Goal: Task Accomplishment & Management: Manage account settings

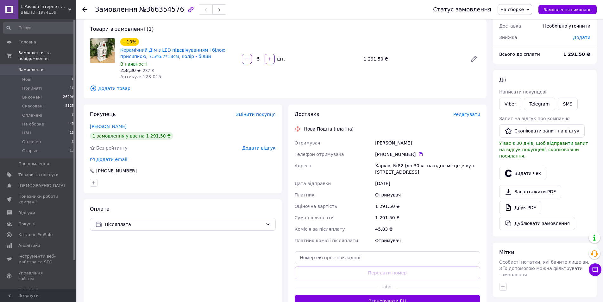
scroll to position [63, 0]
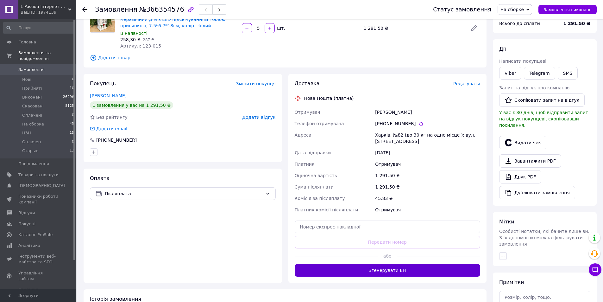
click at [344, 272] on button "Згенерувати ЕН" at bounding box center [388, 270] width 186 height 13
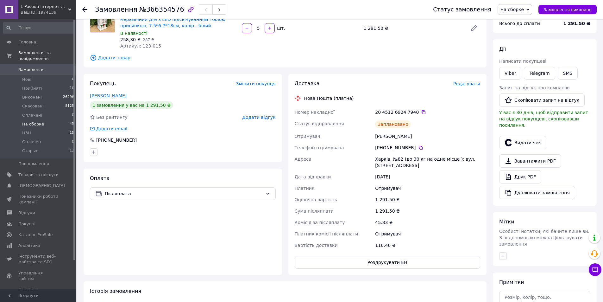
click at [34, 121] on span "На сборке" at bounding box center [33, 124] width 22 height 6
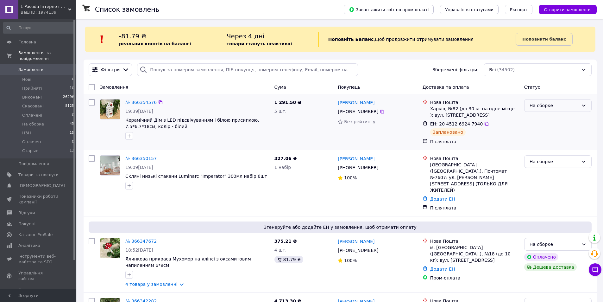
click at [538, 109] on div "На сборке" at bounding box center [553, 105] width 49 height 7
click at [539, 130] on li "Виконано" at bounding box center [557, 130] width 67 height 11
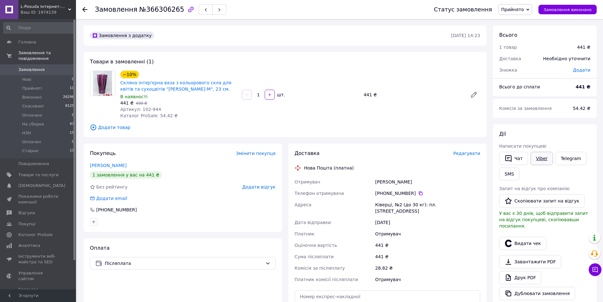
click at [539, 159] on link "Viber" at bounding box center [541, 158] width 22 height 13
click at [181, 184] on div "Без рейтингу Додати відгук" at bounding box center [183, 186] width 186 height 6
click at [83, 7] on icon at bounding box center [84, 9] width 5 height 5
click at [82, 7] on html "L-Posuda Інтернет-магазин посуду та декору Ваш ID: 1974139 Сайт L-Posuda Інтерн…" at bounding box center [301, 231] width 603 height 463
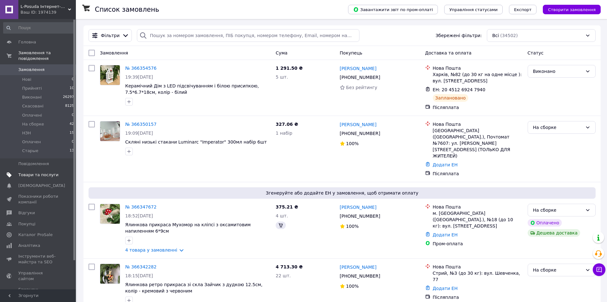
click at [21, 172] on span "Товари та послуги" at bounding box center [38, 175] width 40 height 6
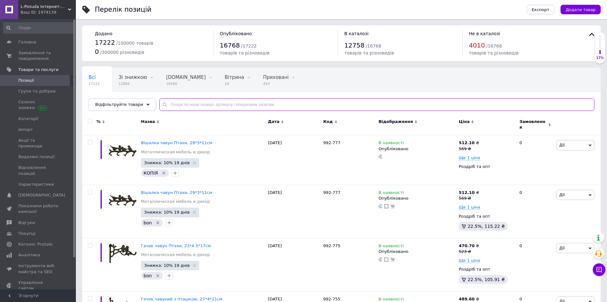
click at [176, 106] on input "text" at bounding box center [376, 104] width 435 height 13
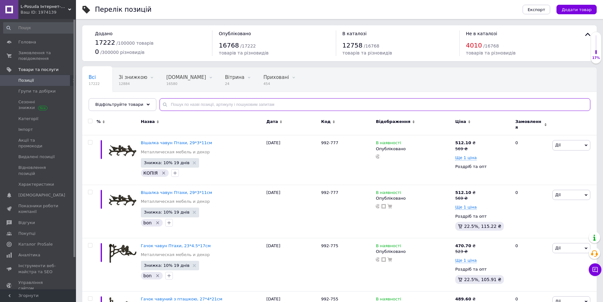
click at [176, 106] on input "text" at bounding box center [374, 104] width 431 height 13
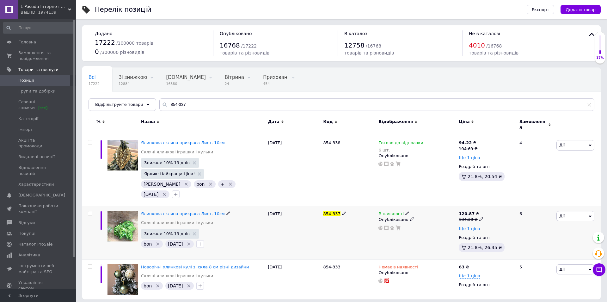
click at [390, 211] on span "В наявності" at bounding box center [391, 214] width 25 height 7
click at [418, 214] on li "Немає в наявності" at bounding box center [442, 218] width 60 height 9
click at [371, 224] on div "854-337" at bounding box center [349, 232] width 55 height 53
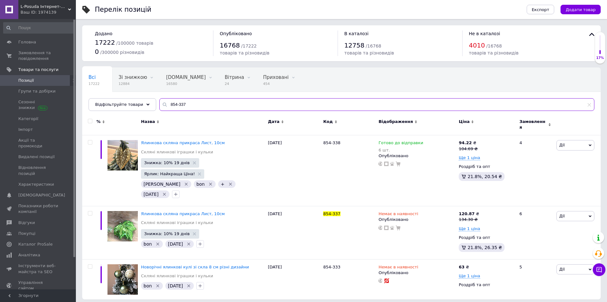
drag, startPoint x: 162, startPoint y: 105, endPoint x: 188, endPoint y: 105, distance: 25.6
click at [188, 105] on input "854-337" at bounding box center [376, 104] width 435 height 13
type input "839-542"
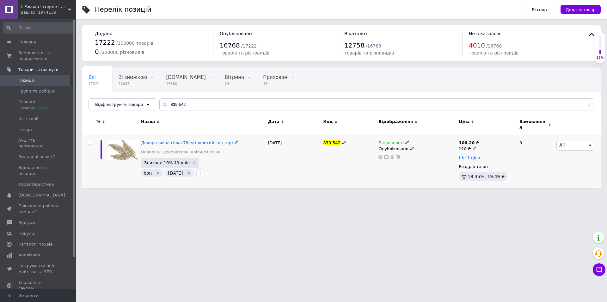
click at [394, 140] on span "В наявності" at bounding box center [391, 143] width 25 height 7
click at [426, 143] on li "Немає в наявності" at bounding box center [442, 147] width 60 height 9
click at [366, 194] on html "L-Posuda Інтернет-магазин посуду та декору Ваш ID: 1974139 Сайт L-Posuda Інтерн…" at bounding box center [303, 97] width 607 height 194
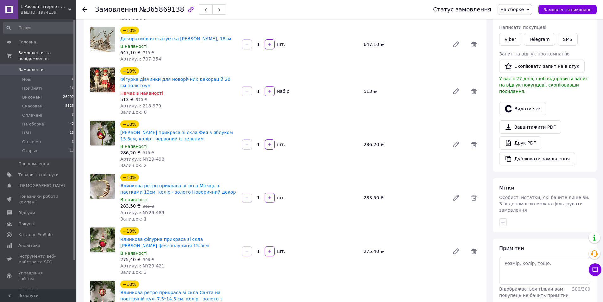
scroll to position [95, 0]
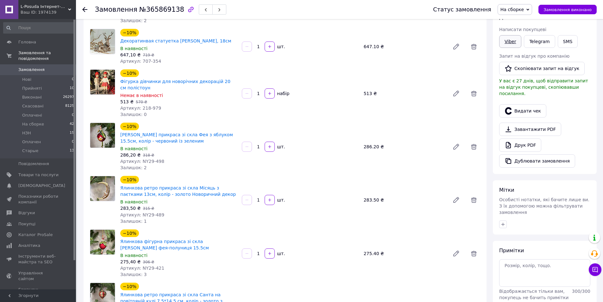
click at [505, 41] on link "Viber" at bounding box center [510, 41] width 22 height 13
drag, startPoint x: 405, startPoint y: 244, endPoint x: 549, endPoint y: 166, distance: 163.8
click at [405, 249] on div "275.40 ₴" at bounding box center [404, 253] width 86 height 9
click at [507, 44] on link "Viber" at bounding box center [510, 41] width 22 height 13
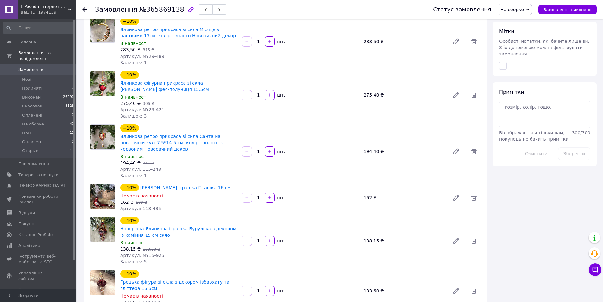
scroll to position [190, 0]
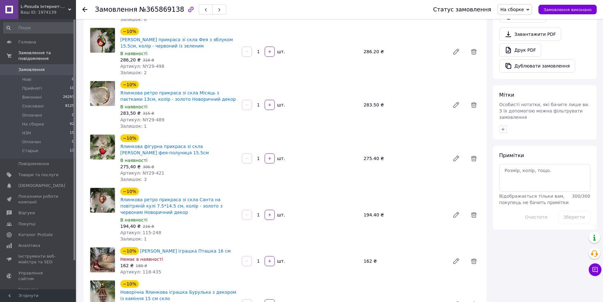
click at [209, 176] on div "Залишок: 3" at bounding box center [178, 179] width 116 height 6
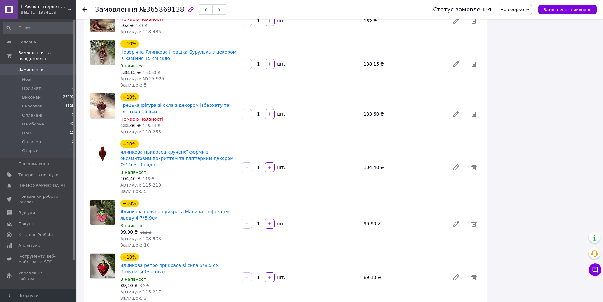
scroll to position [443, 0]
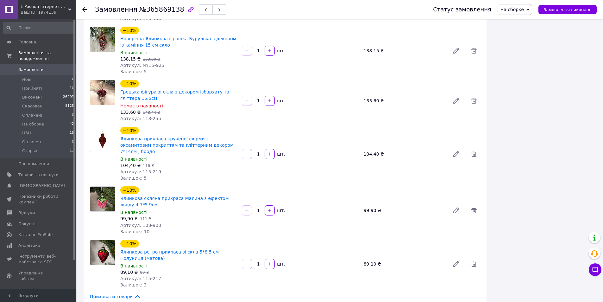
drag, startPoint x: 195, startPoint y: 106, endPoint x: 167, endPoint y: 122, distance: 31.6
click at [195, 109] on div "133,60 ₴   148.44 ₴" at bounding box center [178, 112] width 116 height 6
click at [473, 98] on icon at bounding box center [474, 101] width 6 height 6
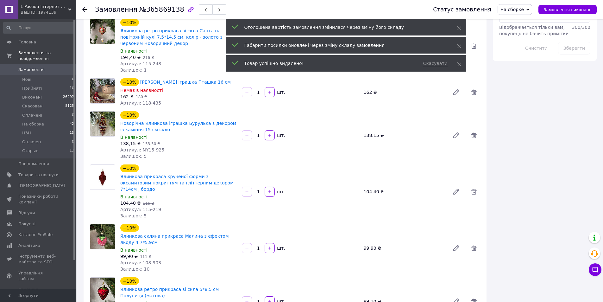
scroll to position [285, 0]
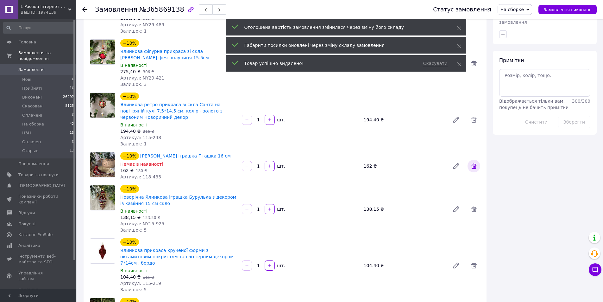
click at [473, 163] on icon at bounding box center [474, 166] width 6 height 6
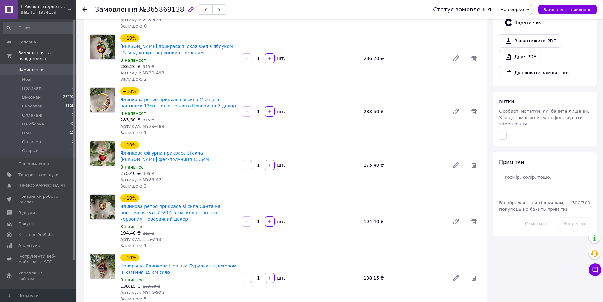
scroll to position [127, 0]
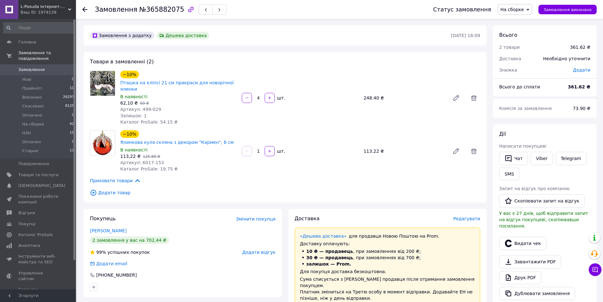
drag, startPoint x: 290, startPoint y: 264, endPoint x: 283, endPoint y: 204, distance: 59.9
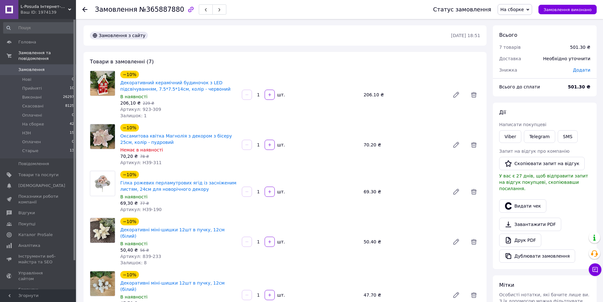
click at [233, 73] on div "−10% Декоративний керамічний будиночок з LED підсвічуванням, 7.5*7.5*14см, колі…" at bounding box center [179, 81] width 118 height 23
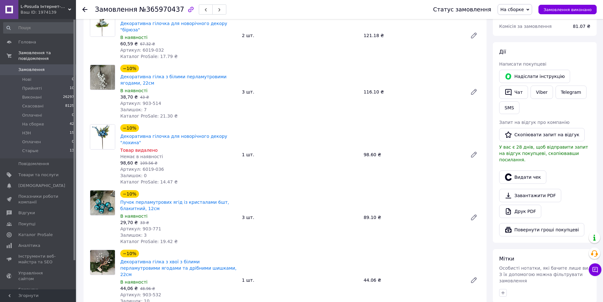
scroll to position [190, 0]
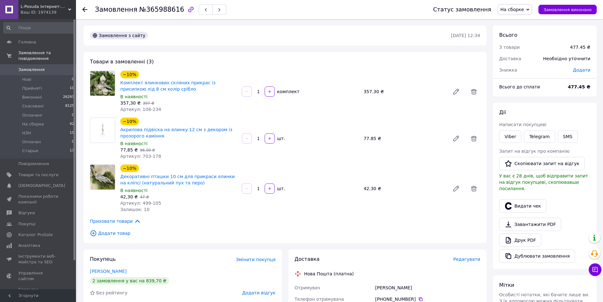
drag, startPoint x: 318, startPoint y: 62, endPoint x: 317, endPoint y: 35, distance: 27.2
click at [317, 59] on div "Товари в замовленні (3) −10% Комплект ялинкових скляних прикрас із присипкою лі…" at bounding box center [285, 147] width 403 height 191
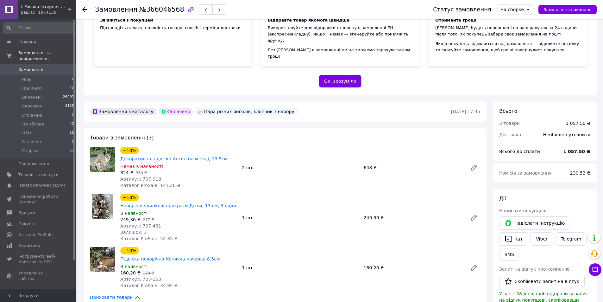
scroll to position [95, 0]
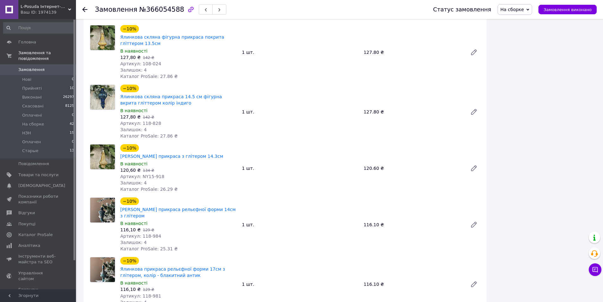
scroll to position [1044, 0]
